Goal: Information Seeking & Learning: Find specific fact

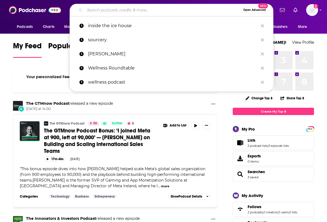
click at [115, 12] on input "Search podcasts, credits, & more..." at bounding box center [163, 10] width 156 height 9
paste input "Genius Talk"
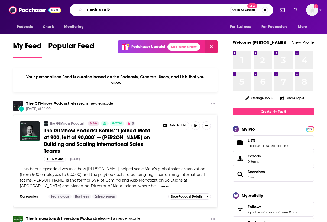
type input "Genius Talk"
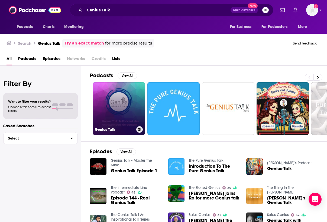
click at [122, 107] on link "Genius Talk" at bounding box center [119, 108] width 53 height 53
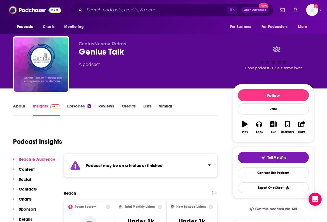
click at [20, 105] on link "About" at bounding box center [19, 109] width 12 height 12
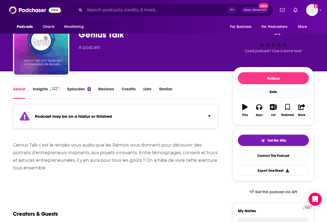
scroll to position [16, 0]
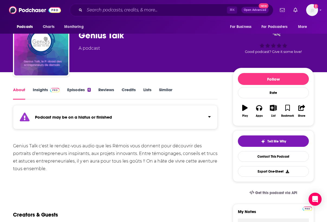
click at [77, 89] on link "Episodes 6" at bounding box center [79, 93] width 24 height 12
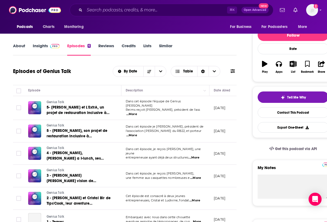
scroll to position [61, 0]
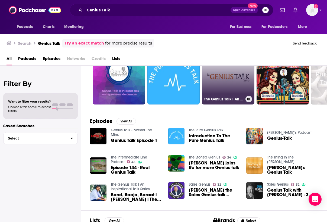
scroll to position [31, 0]
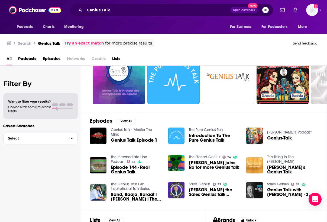
click at [136, 139] on span "Genius Talk Episode 1" at bounding box center [134, 140] width 47 height 5
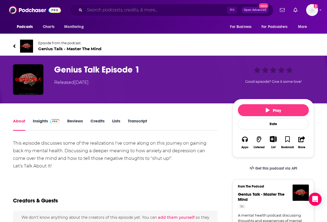
click at [139, 8] on input "Search podcasts, credits, & more..." at bounding box center [156, 10] width 143 height 9
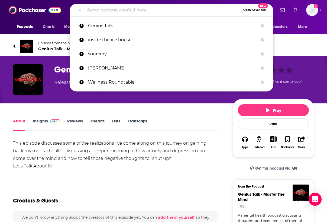
paste input "[PERSON_NAME]"
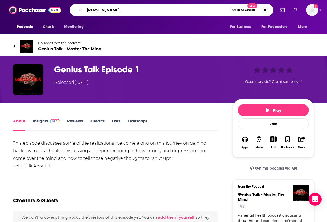
click at [86, 11] on input "[PERSON_NAME]" at bounding box center [158, 10] width 146 height 9
type input "genius talk [PERSON_NAME]"
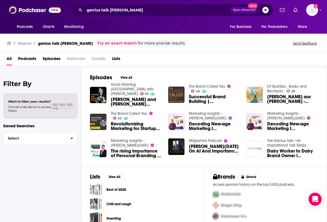
scroll to position [83, 0]
